Goal: Task Accomplishment & Management: Use online tool/utility

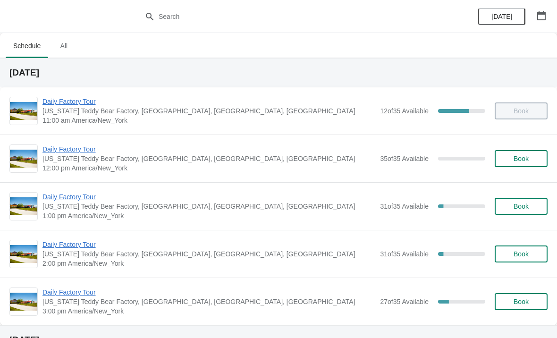
click at [56, 200] on span "Daily Factory Tour" at bounding box center [208, 196] width 333 height 9
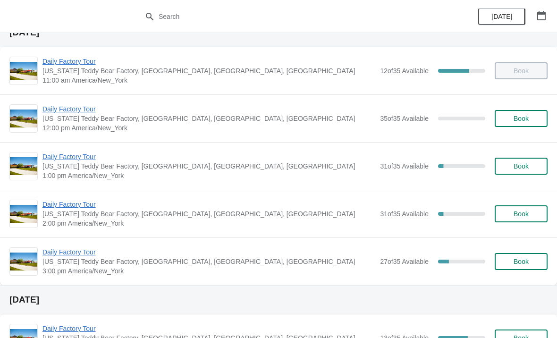
scroll to position [55, 0]
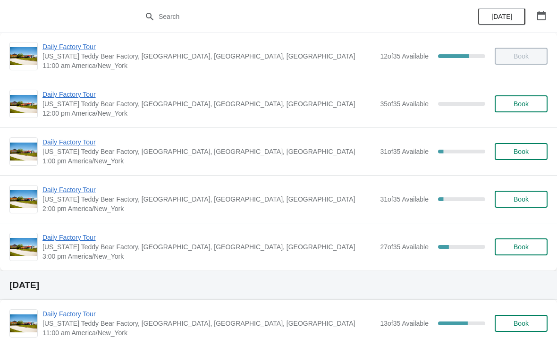
click at [87, 139] on span "Daily Factory Tour" at bounding box center [208, 141] width 333 height 9
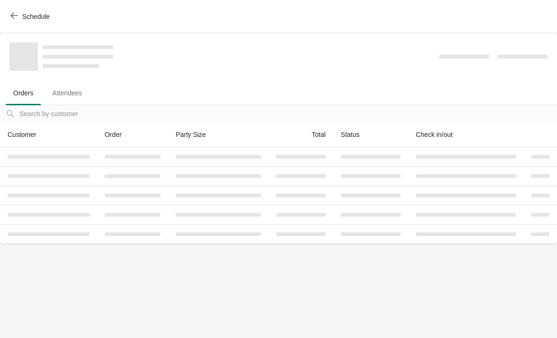
scroll to position [0, 0]
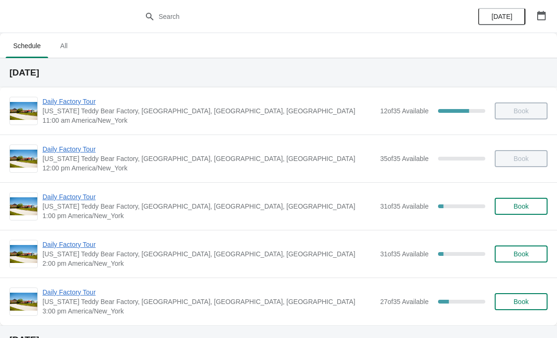
click at [64, 194] on span "Daily Factory Tour" at bounding box center [208, 196] width 333 height 9
click at [79, 193] on span "Daily Factory Tour" at bounding box center [208, 196] width 333 height 9
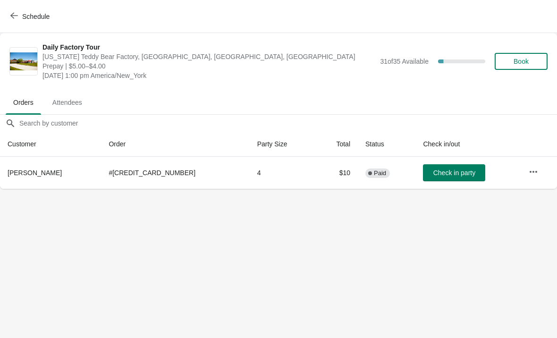
click at [439, 176] on span "Check in party" at bounding box center [454, 173] width 42 height 8
